Goal: Find specific page/section: Find specific page/section

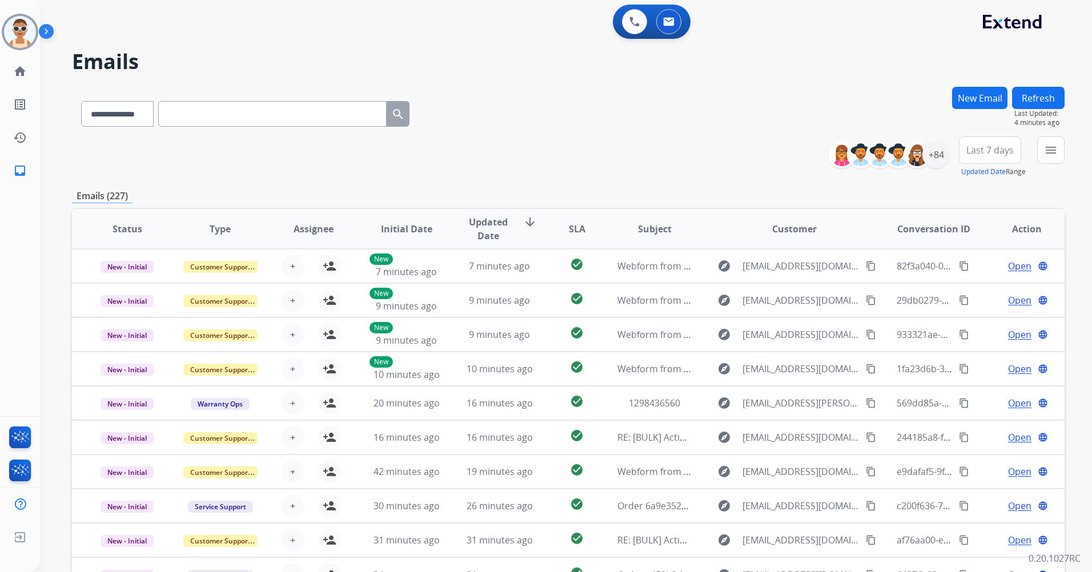
select select "**********"
click at [931, 151] on div "+84" at bounding box center [935, 154] width 27 height 27
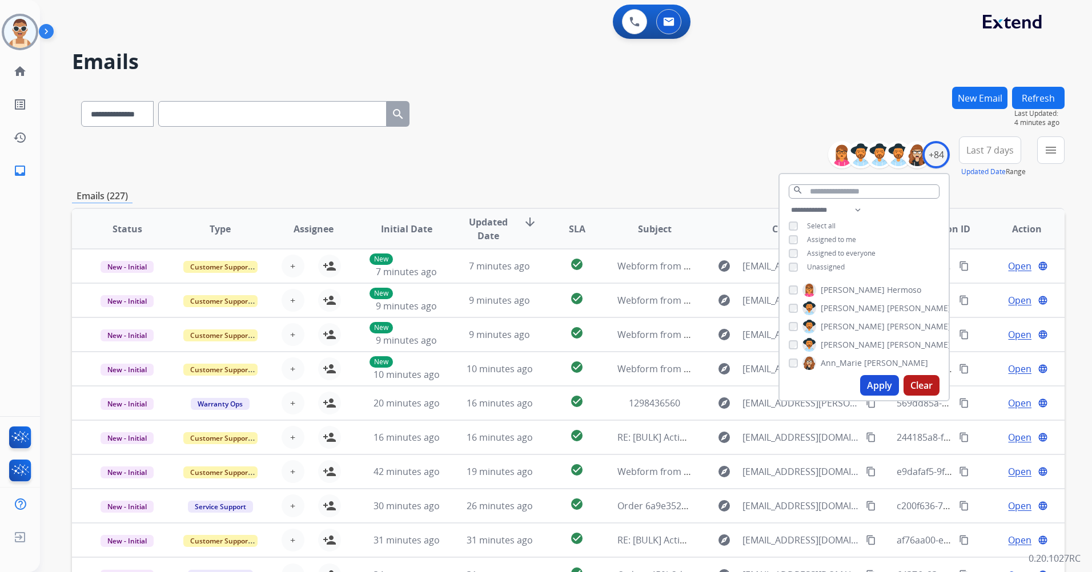
click at [830, 237] on span "Assigned to me" at bounding box center [831, 240] width 49 height 10
click at [867, 382] on button "Apply" at bounding box center [879, 385] width 39 height 21
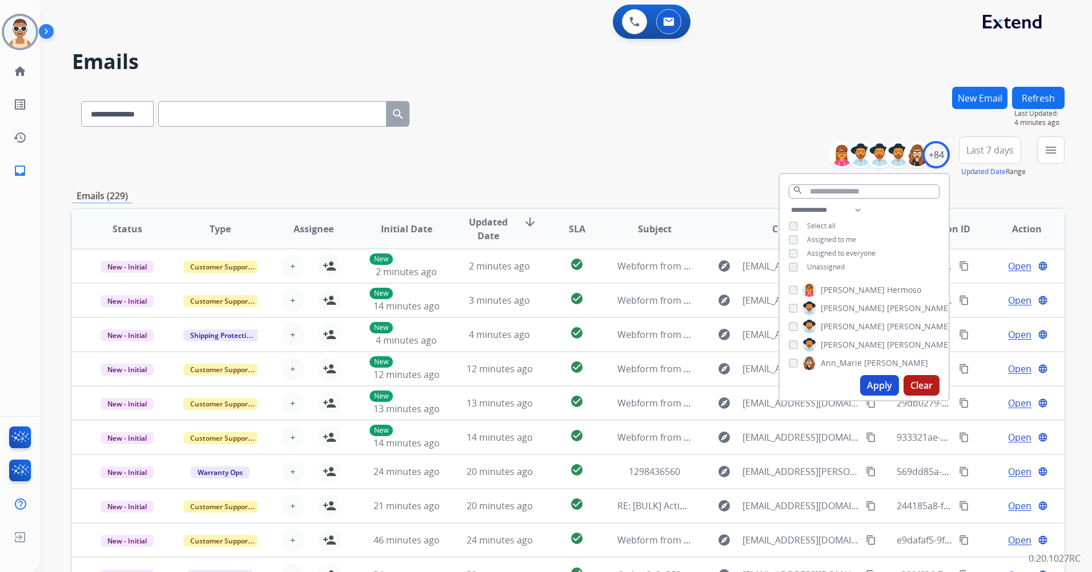
drag, startPoint x: 995, startPoint y: 144, endPoint x: 968, endPoint y: 173, distance: 39.2
click at [995, 143] on button "Last 7 days" at bounding box center [990, 149] width 62 height 27
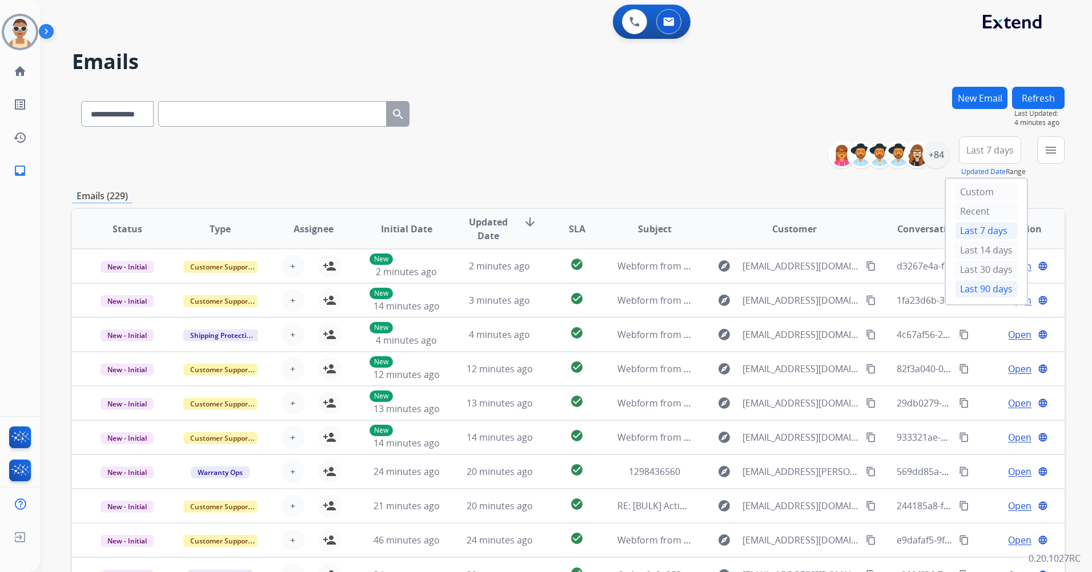
click at [972, 289] on div "Last 90 days" at bounding box center [986, 288] width 63 height 17
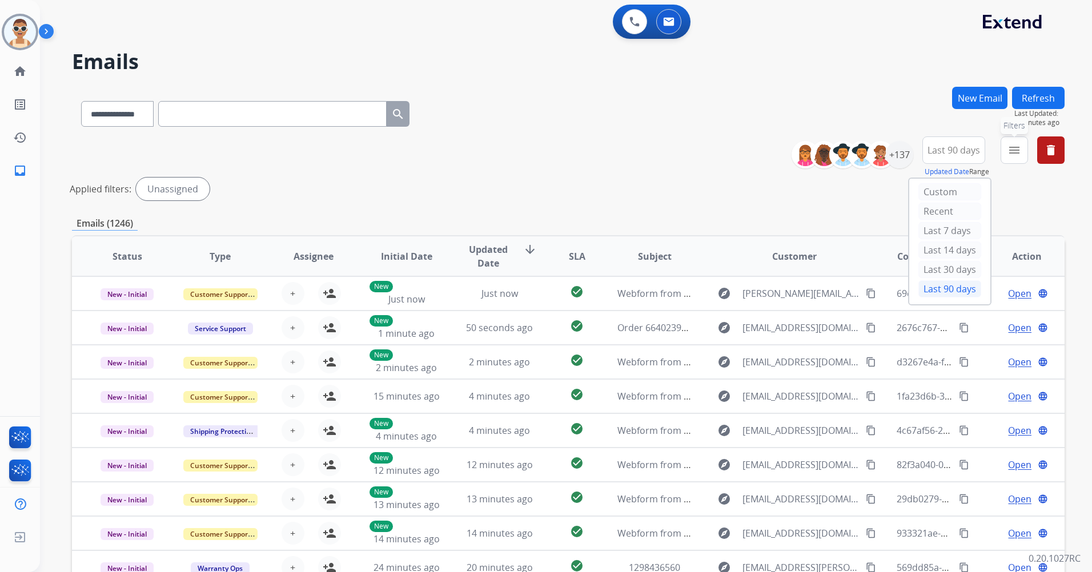
click at [1011, 146] on mat-icon "menu" at bounding box center [1014, 150] width 14 height 14
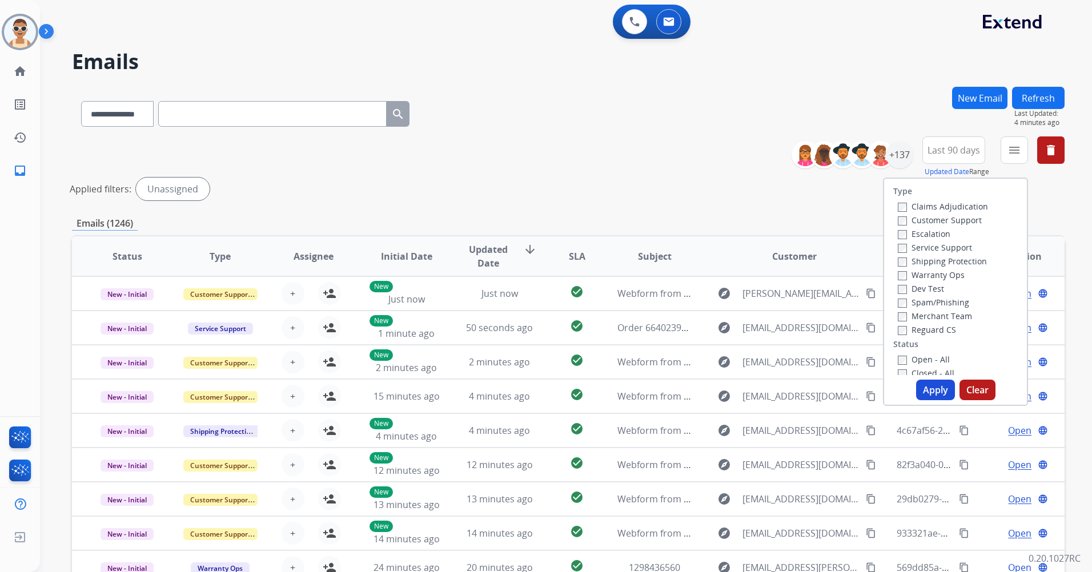
click at [942, 220] on label "Customer Support" at bounding box center [940, 220] width 84 height 11
click at [950, 260] on label "Shipping Protection" at bounding box center [942, 261] width 89 height 11
click at [932, 327] on label "Reguard CS" at bounding box center [927, 329] width 58 height 11
click at [932, 360] on label "Open - All" at bounding box center [924, 359] width 52 height 11
click at [930, 401] on div "Type Claims Adjudication Customer Support Escalation Service Support Shipping P…" at bounding box center [955, 292] width 145 height 228
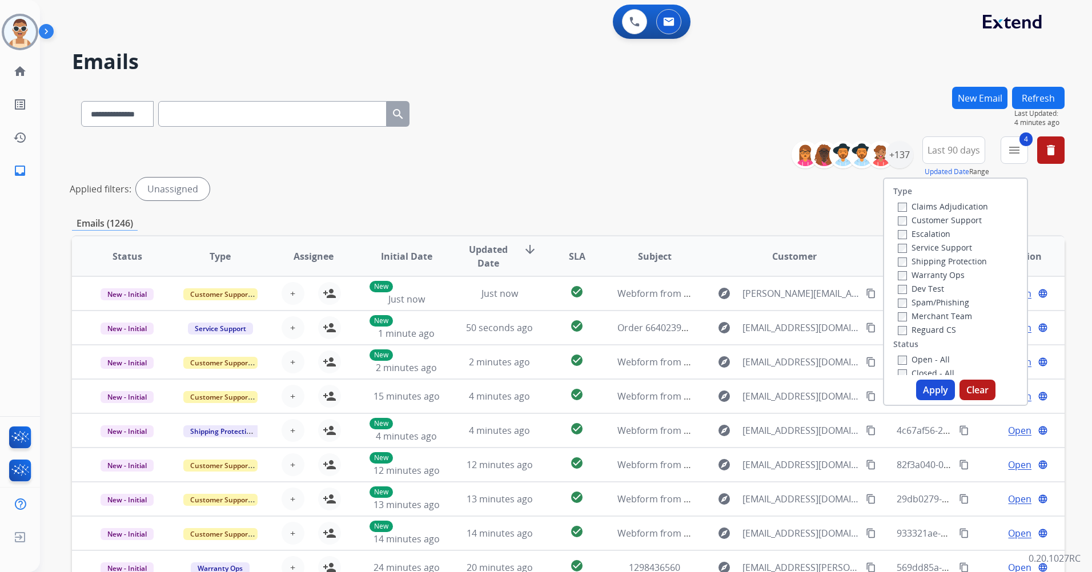
drag, startPoint x: 930, startPoint y: 391, endPoint x: 921, endPoint y: 384, distance: 11.0
click at [930, 391] on button "Apply" at bounding box center [935, 390] width 39 height 21
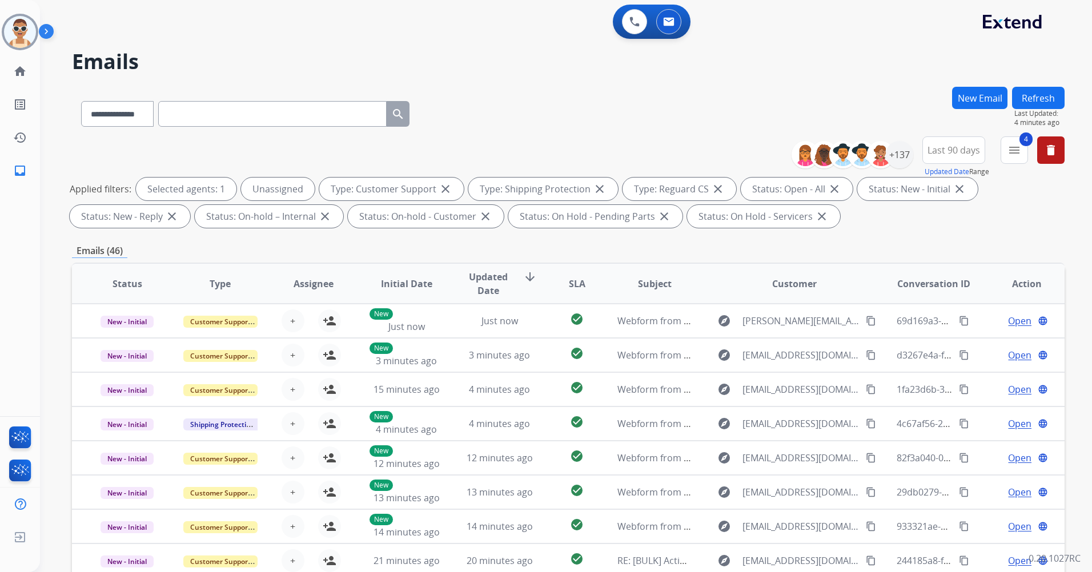
drag, startPoint x: 996, startPoint y: 149, endPoint x: 1003, endPoint y: 150, distance: 6.4
click at [998, 149] on div "**********" at bounding box center [932, 156] width 264 height 41
click at [1004, 151] on button "4 menu Filters" at bounding box center [1013, 149] width 27 height 27
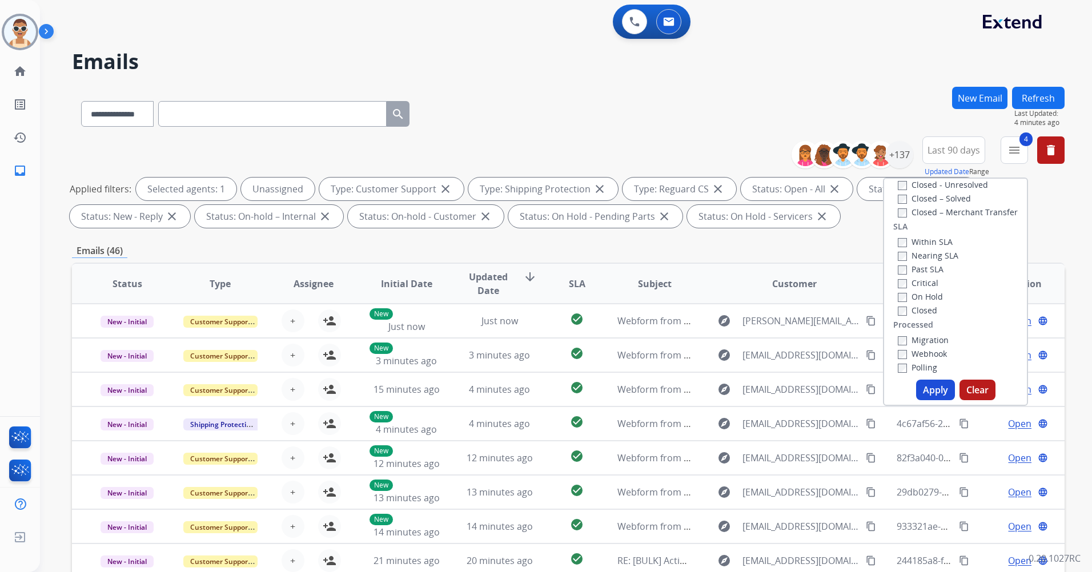
scroll to position [286, 0]
click at [918, 267] on label "Past SLA" at bounding box center [921, 268] width 46 height 11
click at [919, 276] on label "Critical" at bounding box center [918, 281] width 41 height 11
click at [927, 380] on div "Type Claims Adjudication Customer Support Escalation Service Support Shipping P…" at bounding box center [955, 292] width 145 height 228
drag, startPoint x: 927, startPoint y: 385, endPoint x: 769, endPoint y: 323, distance: 170.5
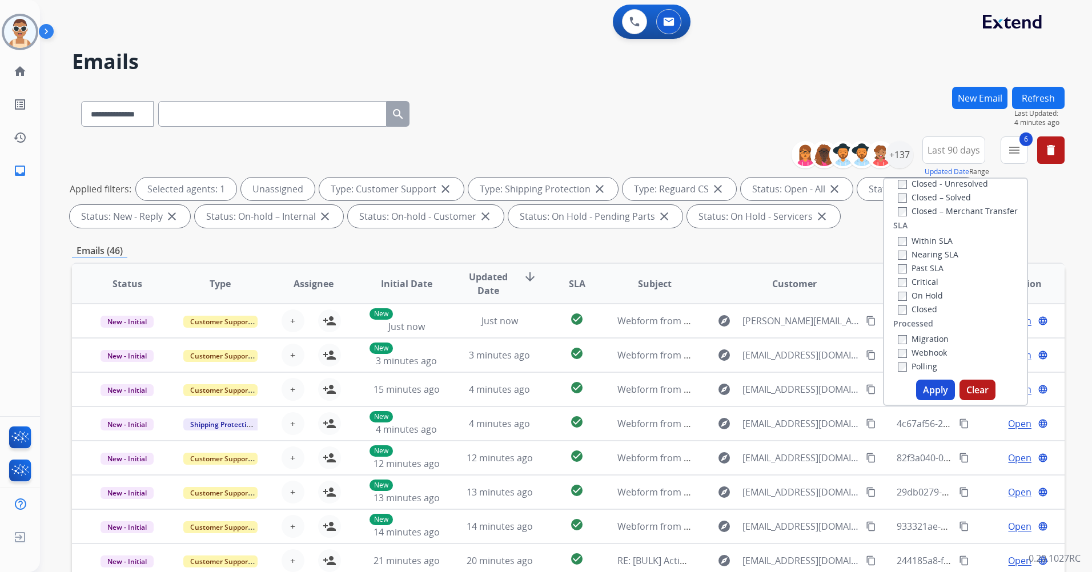
click at [928, 385] on button "Apply" at bounding box center [935, 390] width 39 height 21
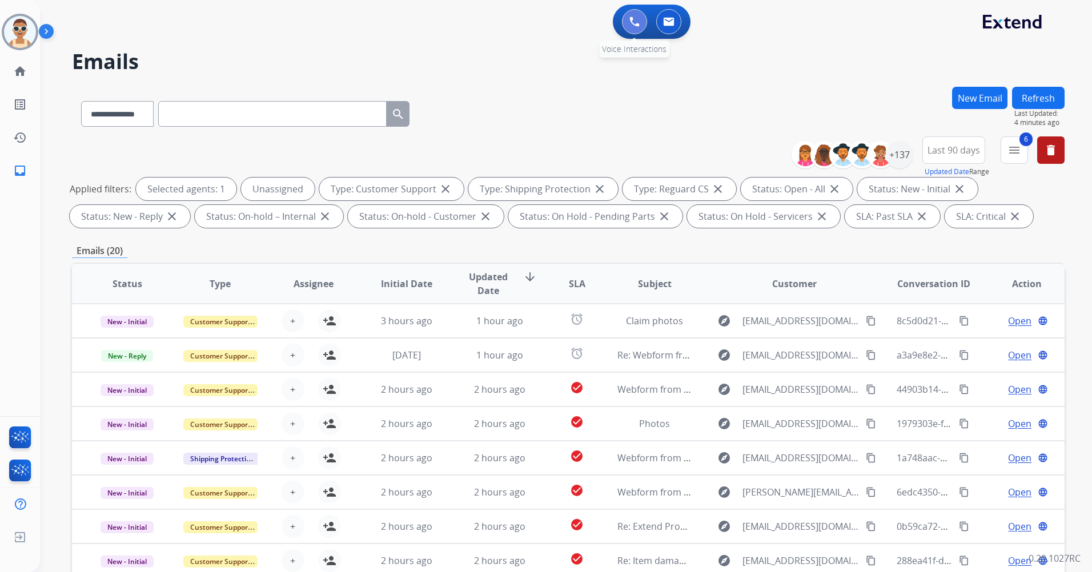
click at [627, 24] on button at bounding box center [634, 21] width 25 height 25
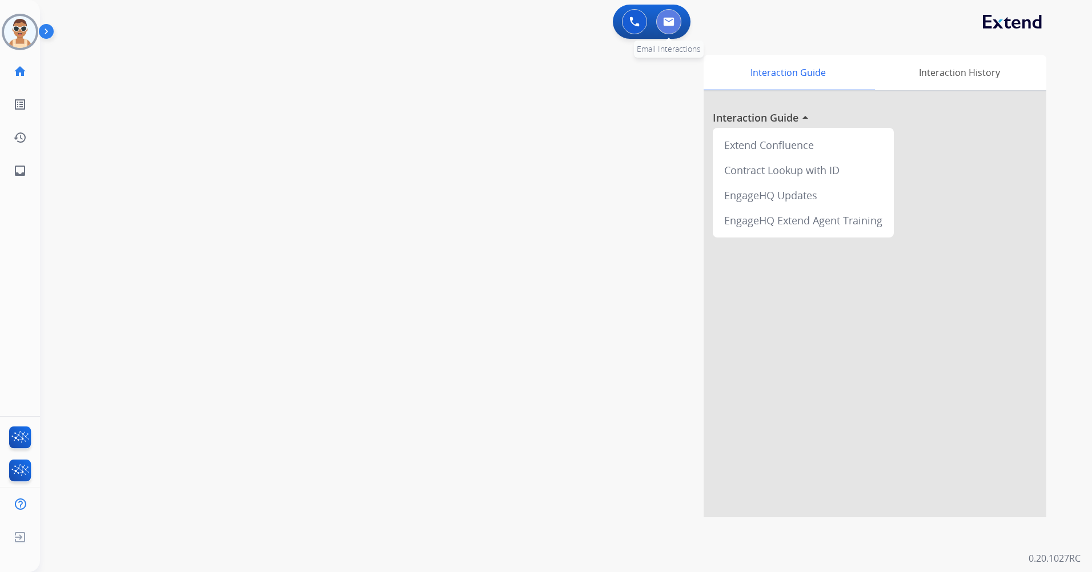
click at [669, 10] on button at bounding box center [668, 21] width 25 height 25
select select "**********"
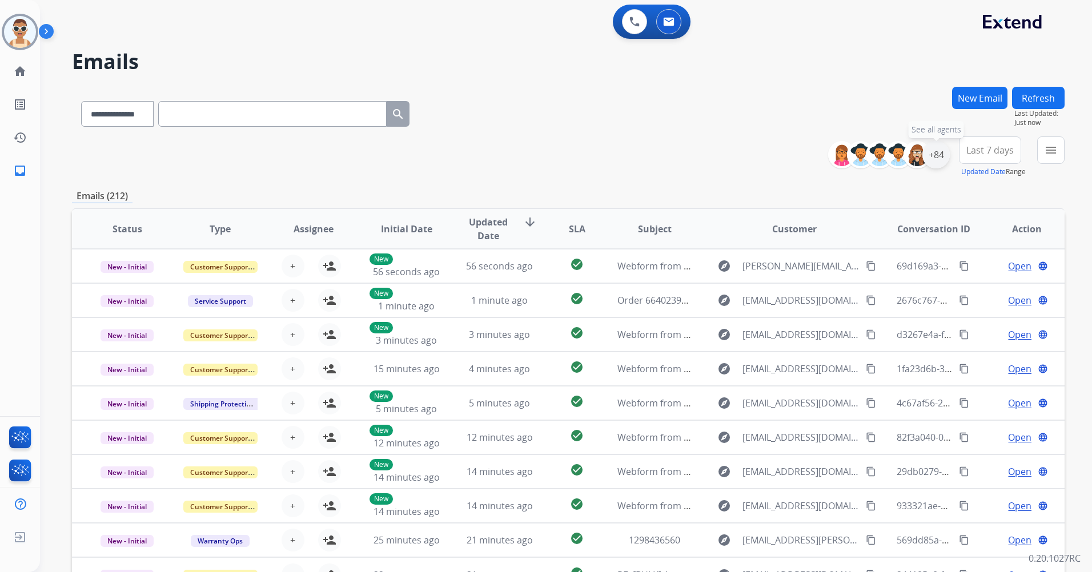
click at [934, 157] on div "+84" at bounding box center [935, 154] width 27 height 27
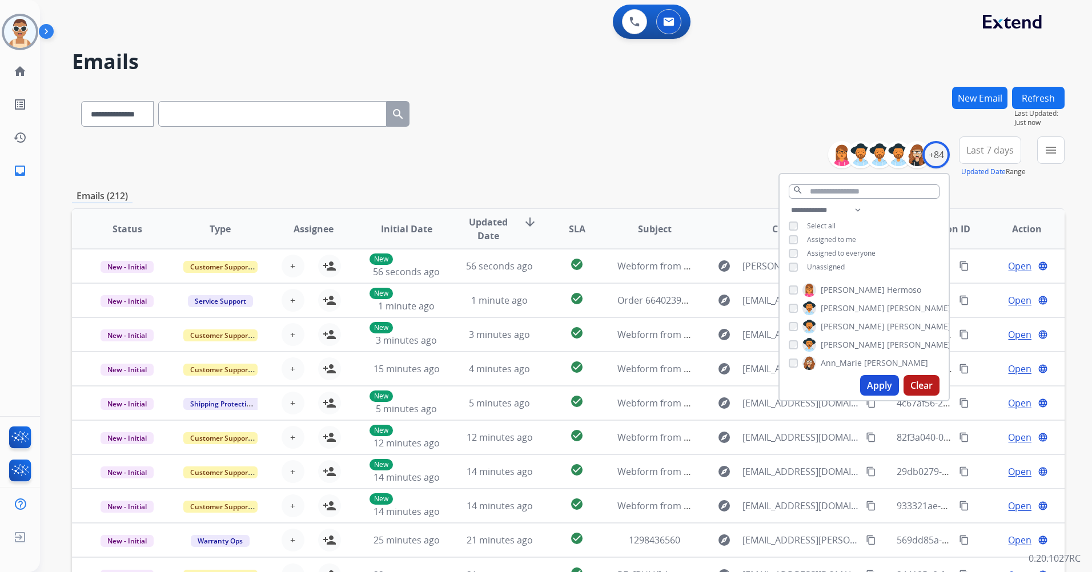
click at [827, 267] on span "Unassigned" at bounding box center [826, 267] width 38 height 10
drag, startPoint x: 833, startPoint y: 238, endPoint x: 844, endPoint y: 228, distance: 14.6
click at [833, 237] on span "Assigned to me" at bounding box center [831, 240] width 49 height 10
drag, startPoint x: 857, startPoint y: 200, endPoint x: 858, endPoint y: 211, distance: 10.9
click at [857, 200] on div "search" at bounding box center [863, 188] width 169 height 29
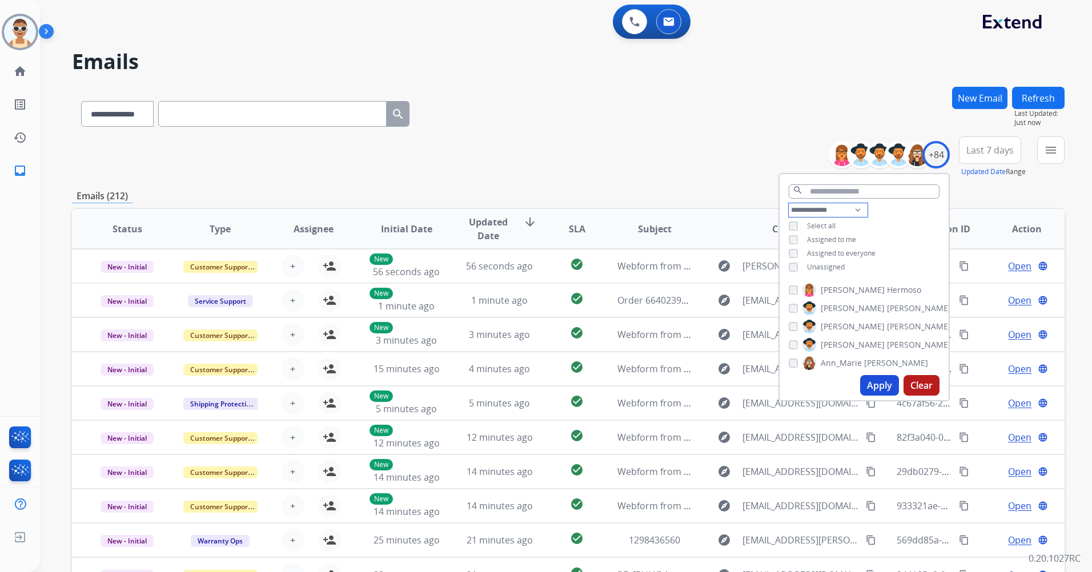
click at [858, 211] on select "**********" at bounding box center [828, 210] width 79 height 14
select select "**********"
click at [789, 203] on select "**********" at bounding box center [828, 210] width 79 height 14
click at [847, 237] on span "Assigned to everyone" at bounding box center [841, 240] width 69 height 10
click at [874, 381] on button "Apply" at bounding box center [879, 385] width 39 height 21
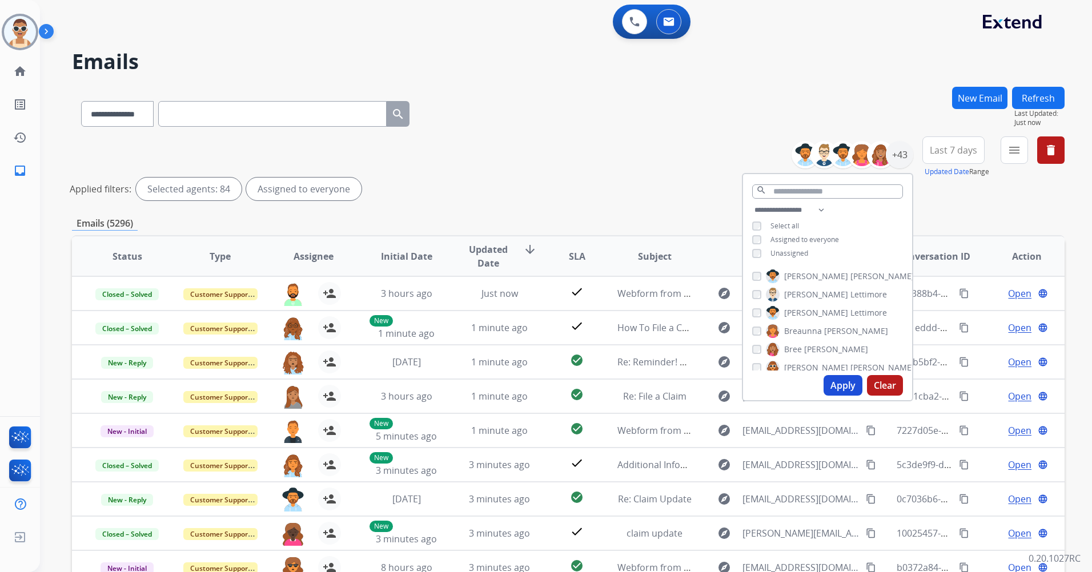
click at [839, 387] on button "Apply" at bounding box center [842, 385] width 39 height 21
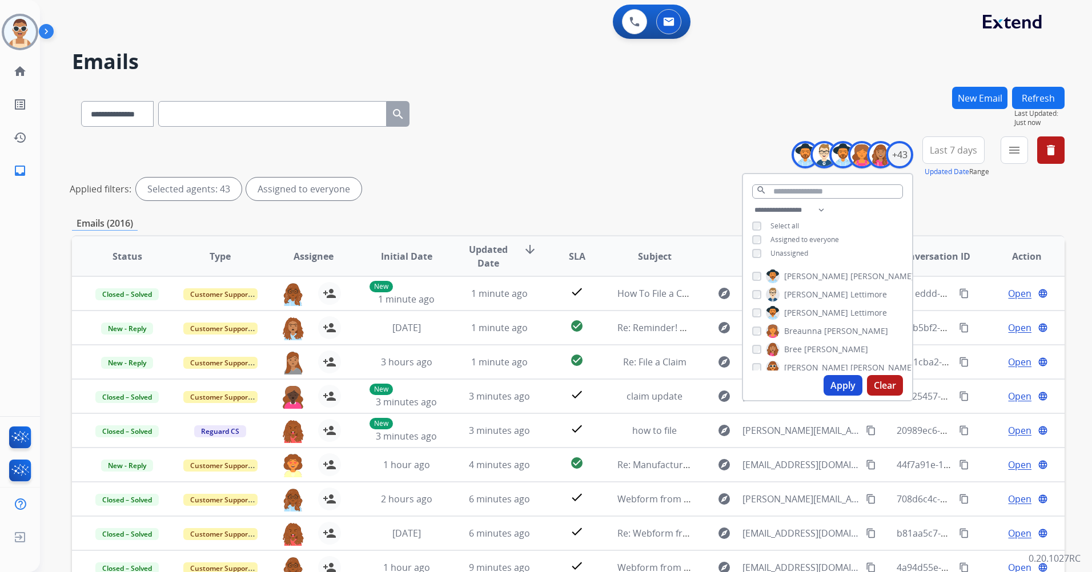
drag, startPoint x: 833, startPoint y: 383, endPoint x: 802, endPoint y: 364, distance: 36.1
click at [834, 383] on button "Apply" at bounding box center [842, 385] width 39 height 21
click at [838, 384] on button "Apply" at bounding box center [842, 385] width 39 height 21
click at [938, 148] on span "Last 7 days" at bounding box center [953, 150] width 47 height 5
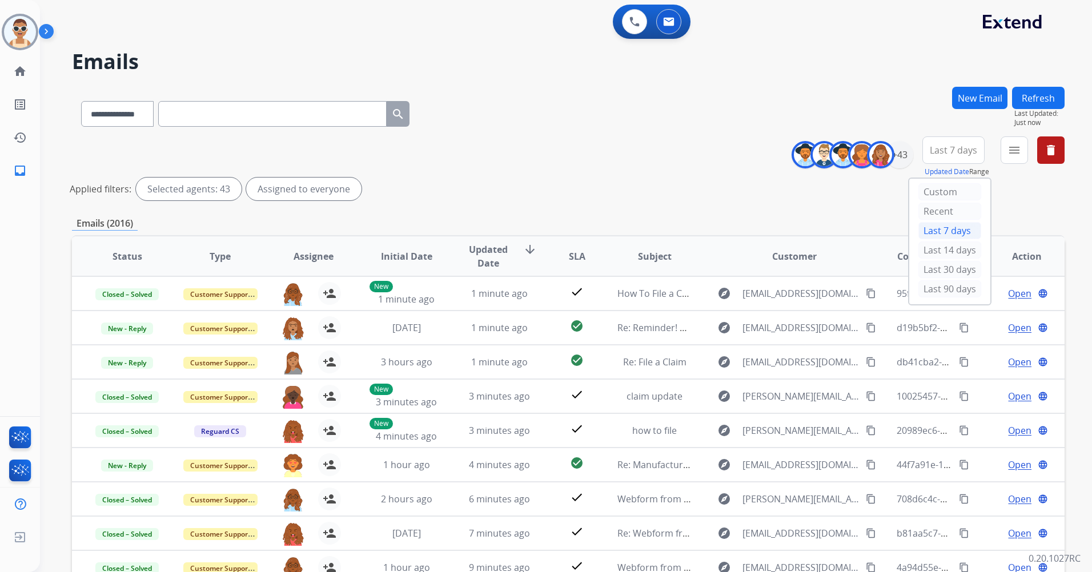
click at [935, 288] on div "Last 90 days" at bounding box center [949, 288] width 63 height 17
click at [1006, 150] on button "menu Filters" at bounding box center [1013, 149] width 27 height 27
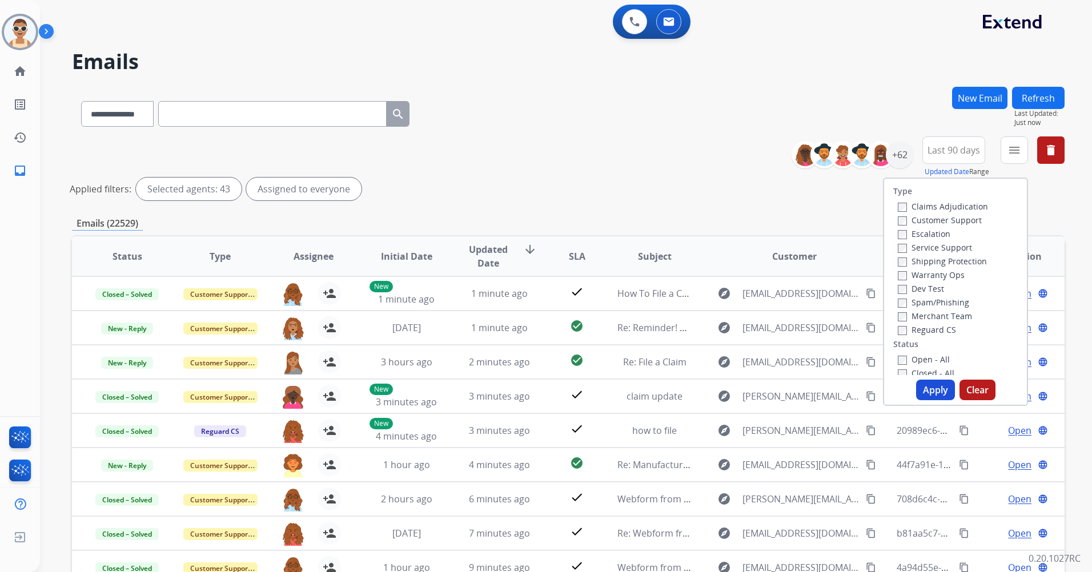
click at [936, 220] on label "Customer Support" at bounding box center [940, 220] width 84 height 11
click at [936, 258] on label "Shipping Protection" at bounding box center [942, 261] width 89 height 11
click at [931, 330] on label "Reguard CS" at bounding box center [927, 329] width 58 height 11
click at [924, 356] on label "Open - All" at bounding box center [924, 359] width 52 height 11
click at [932, 385] on button "Apply" at bounding box center [935, 390] width 39 height 21
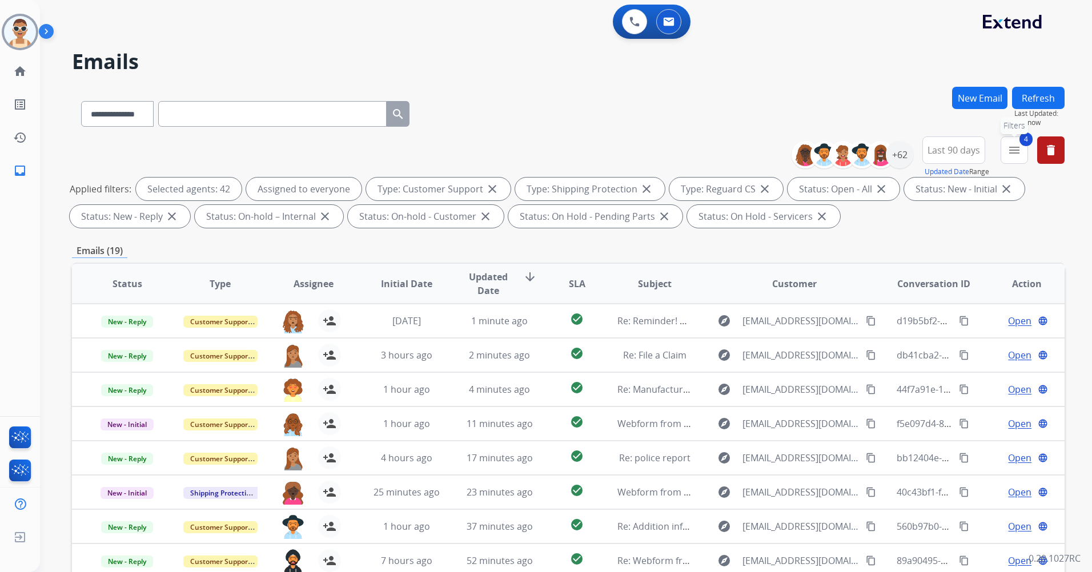
drag, startPoint x: 1011, startPoint y: 154, endPoint x: 1004, endPoint y: 169, distance: 17.1
click at [1011, 154] on mat-icon "menu" at bounding box center [1014, 150] width 14 height 14
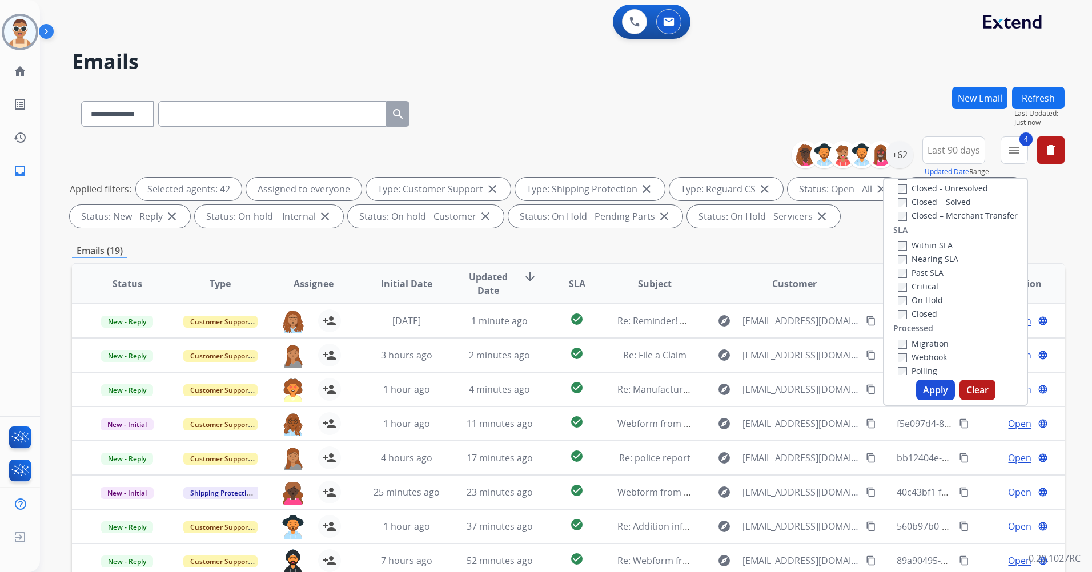
scroll to position [286, 0]
click at [926, 270] on label "Past SLA" at bounding box center [921, 268] width 46 height 11
click at [923, 283] on label "Critical" at bounding box center [918, 281] width 41 height 11
click at [934, 394] on button "Apply" at bounding box center [935, 390] width 39 height 21
